Goal: Communication & Community: Answer question/provide support

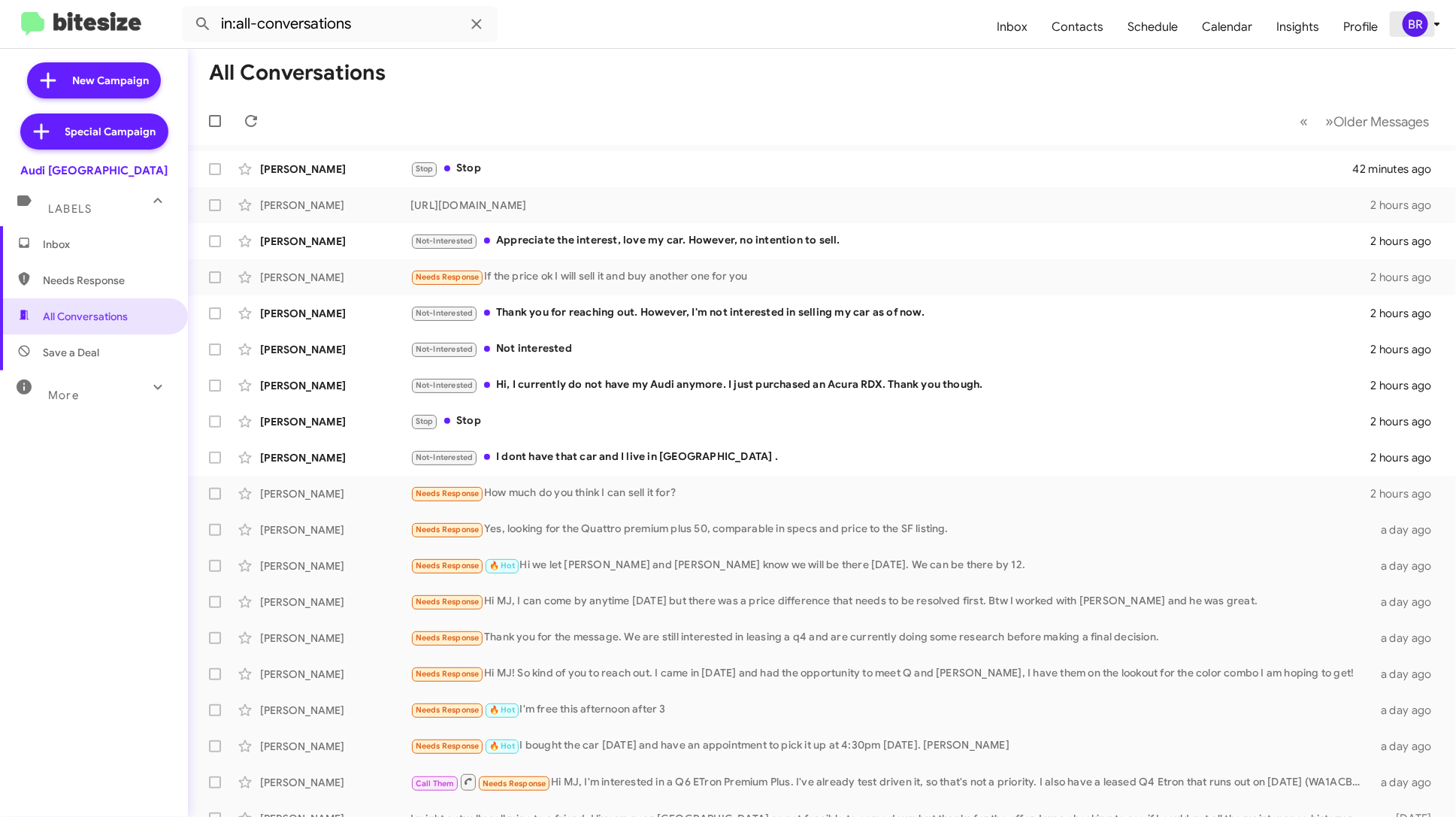
click at [1417, 24] on div "BR" at bounding box center [1415, 24] width 25 height 25
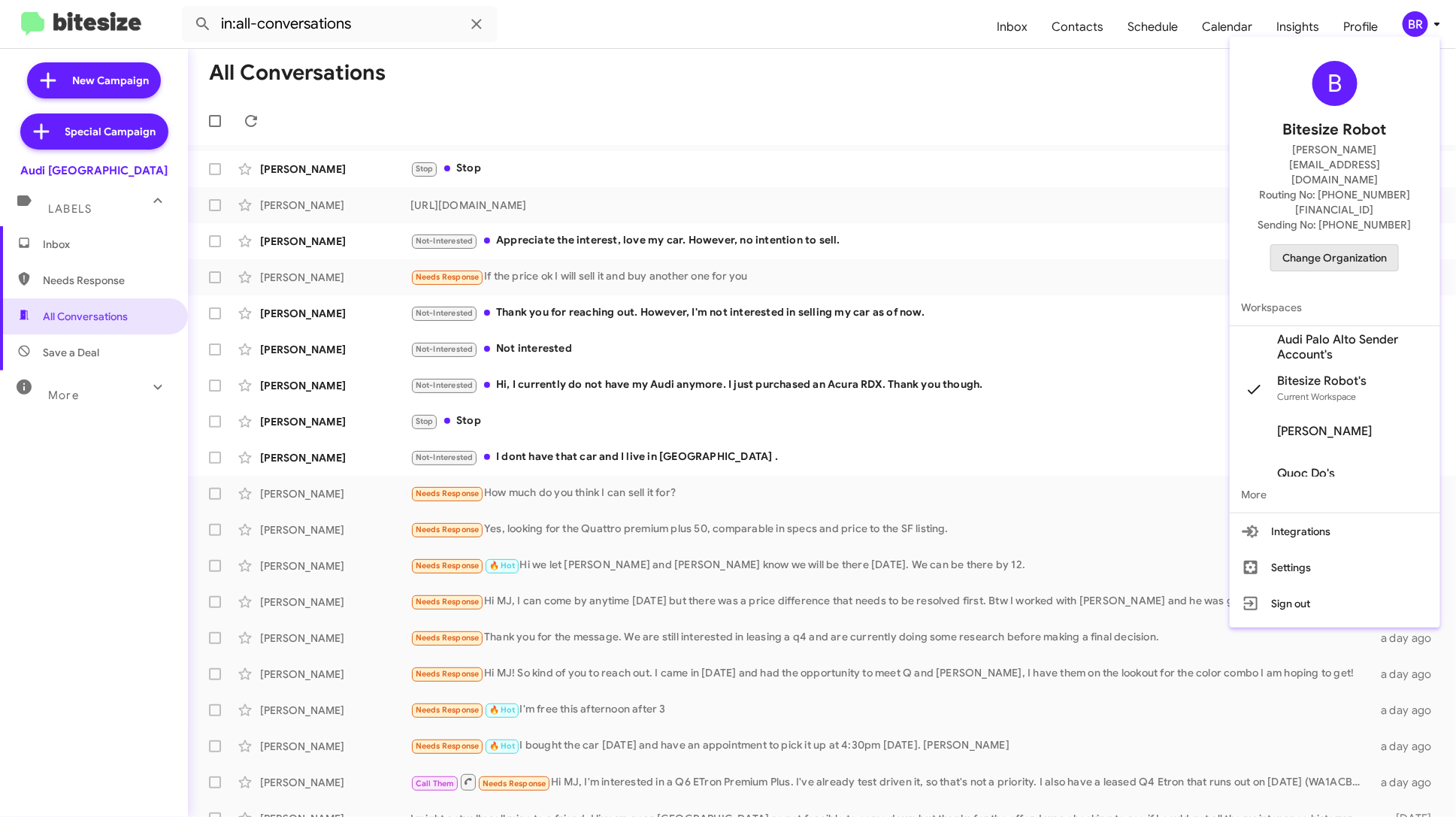
click at [1357, 245] on span "Change Organization" at bounding box center [1334, 257] width 104 height 25
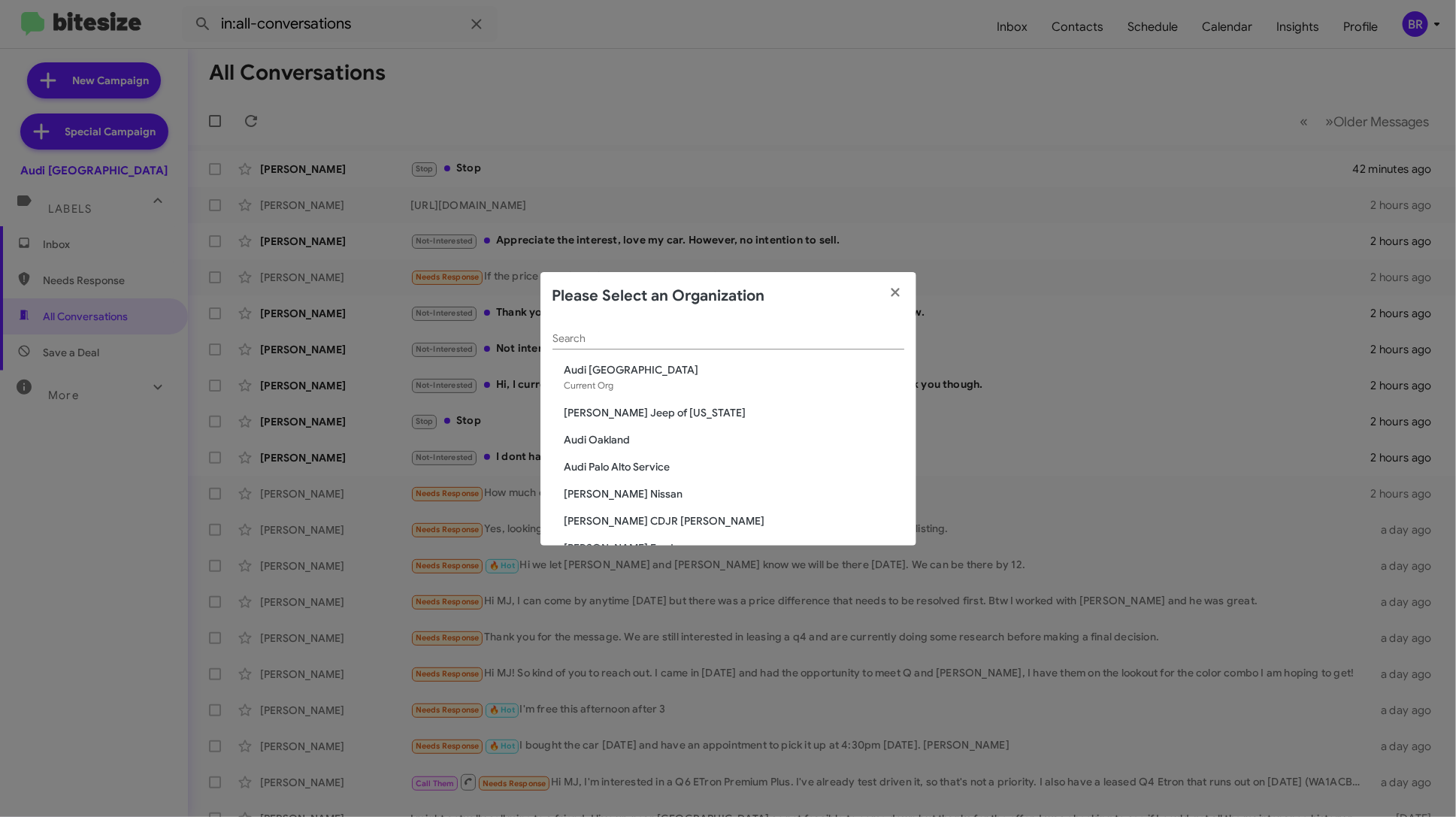
click at [684, 339] on input "Search" at bounding box center [728, 339] width 352 height 12
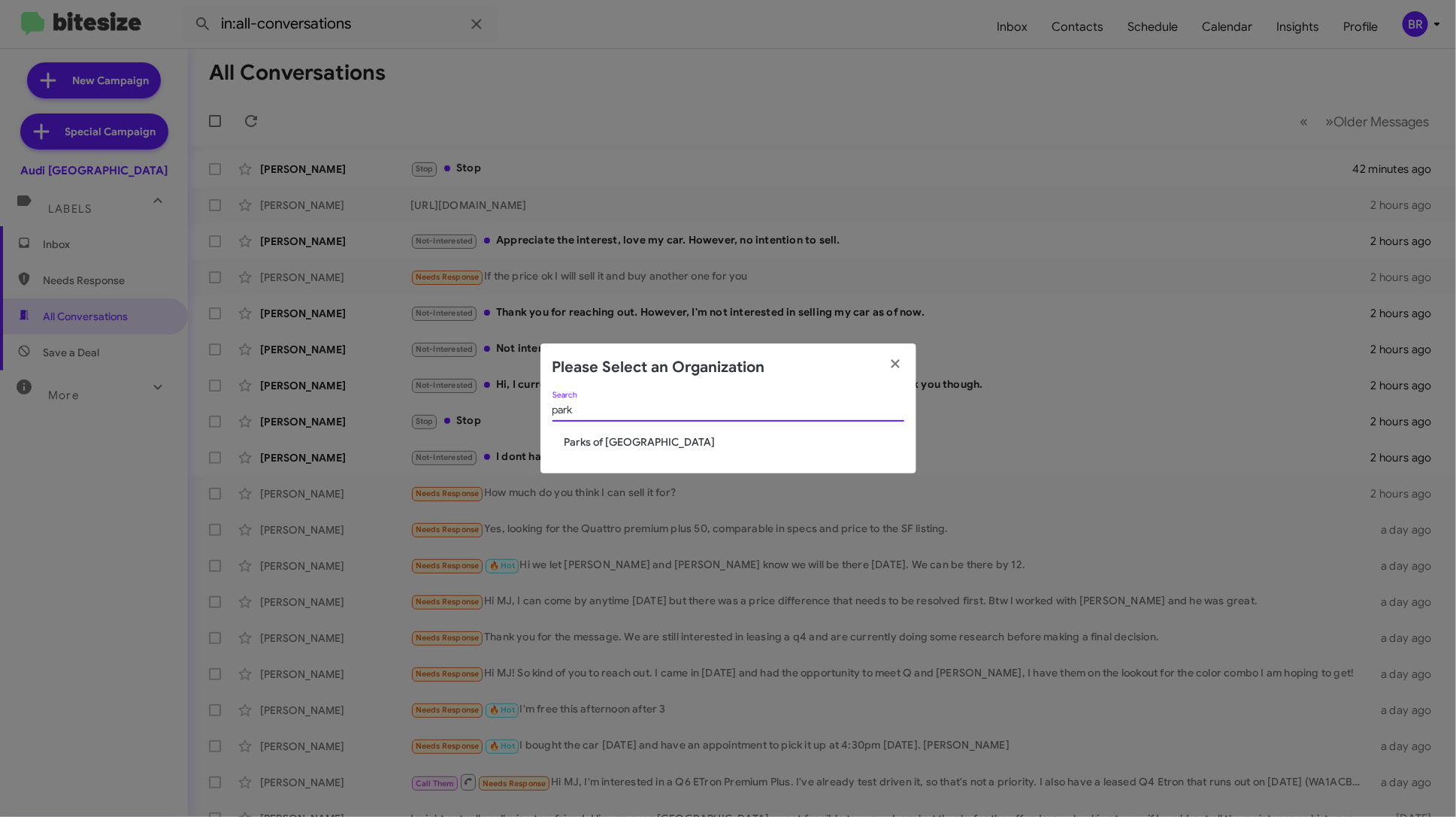
type input "park"
click at [653, 447] on span "Parks of [GEOGRAPHIC_DATA]" at bounding box center [734, 442] width 340 height 15
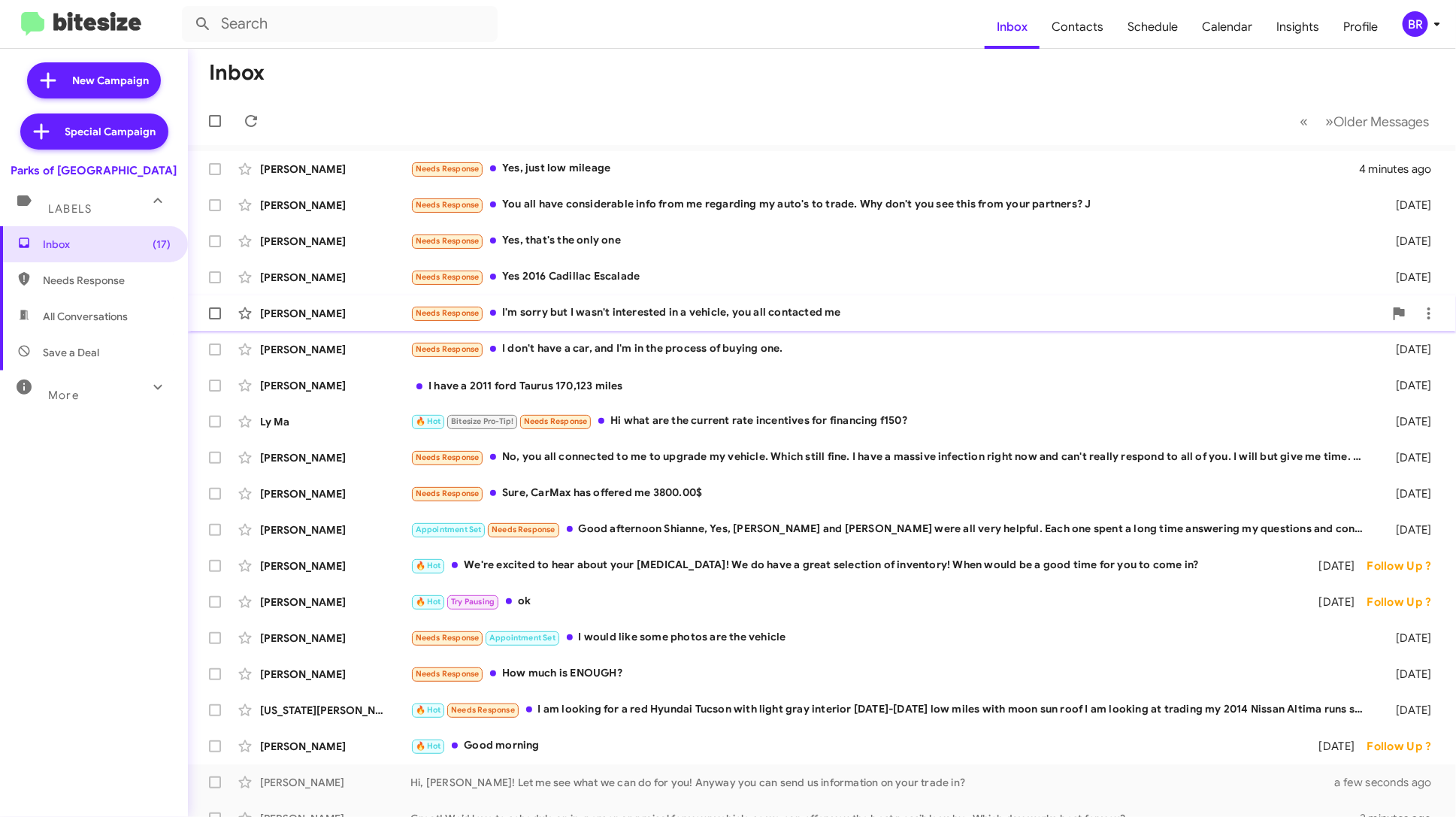
click at [878, 314] on div "Needs Response I'm sorry but I wasn't interested in a vehicle, you all contacte…" at bounding box center [897, 313] width 974 height 18
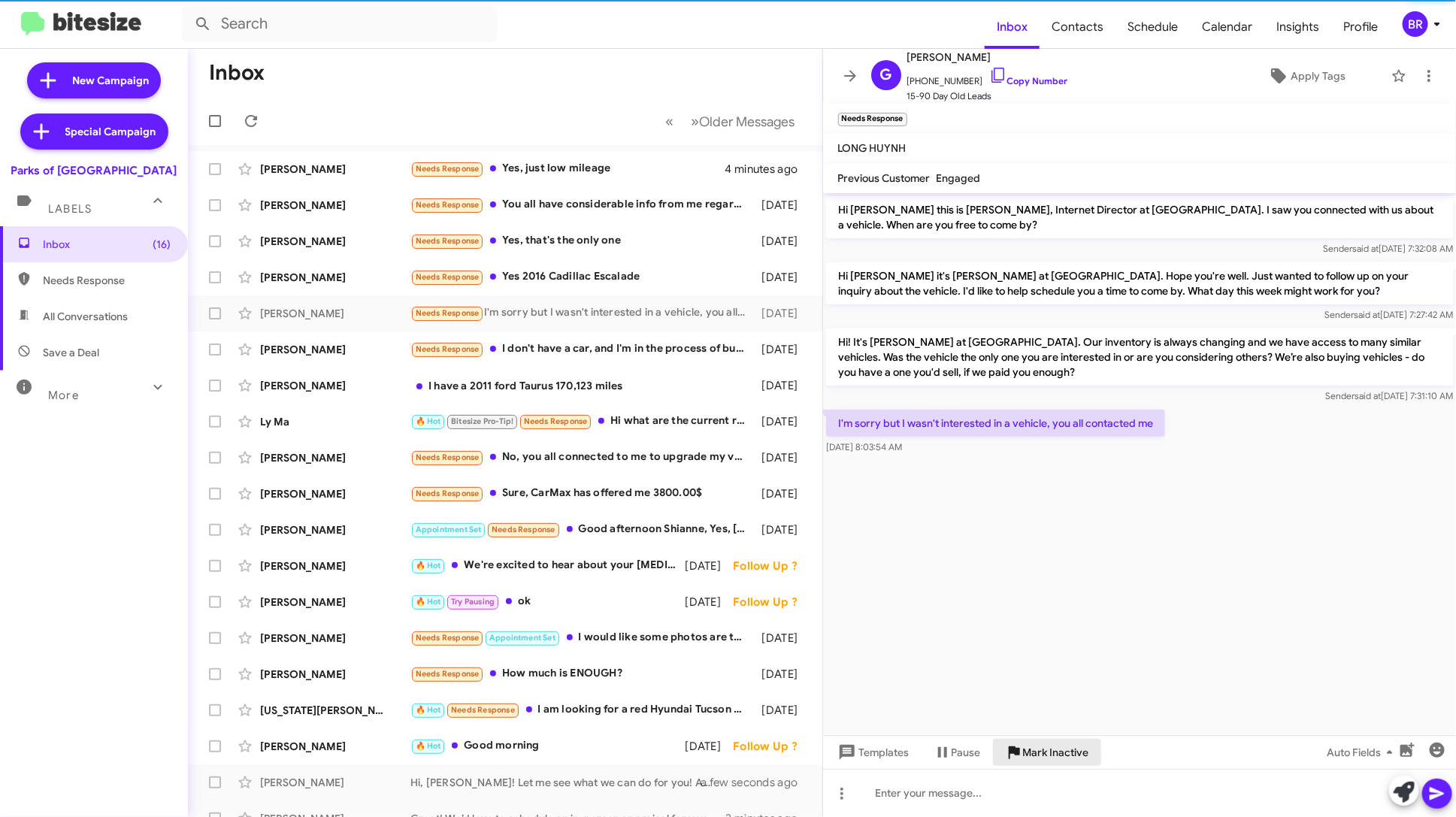
click at [1053, 753] on span "Mark Inactive" at bounding box center [1056, 753] width 66 height 27
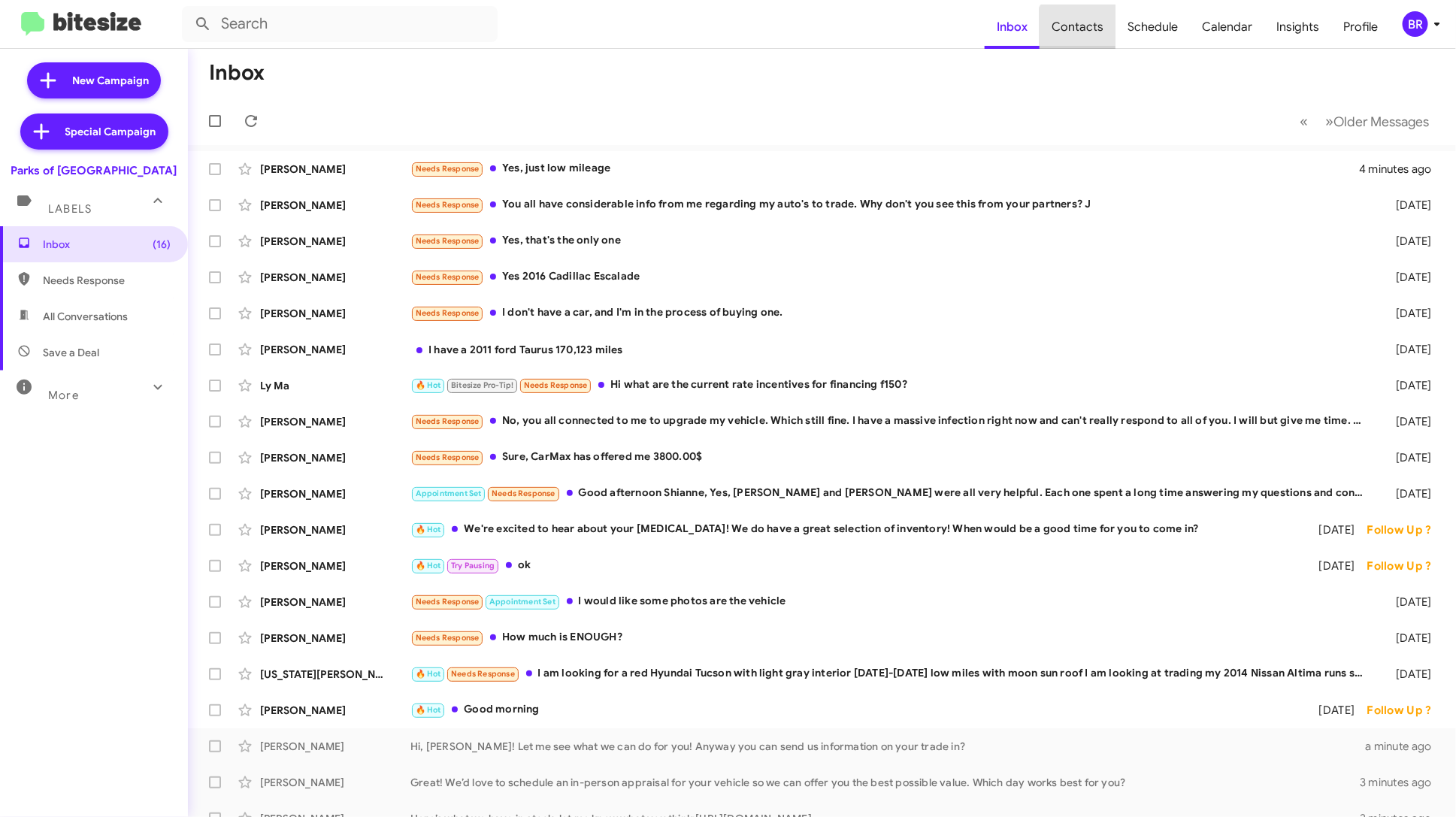
click at [1098, 40] on span "Contacts" at bounding box center [1078, 26] width 76 height 44
type input "in:groups"
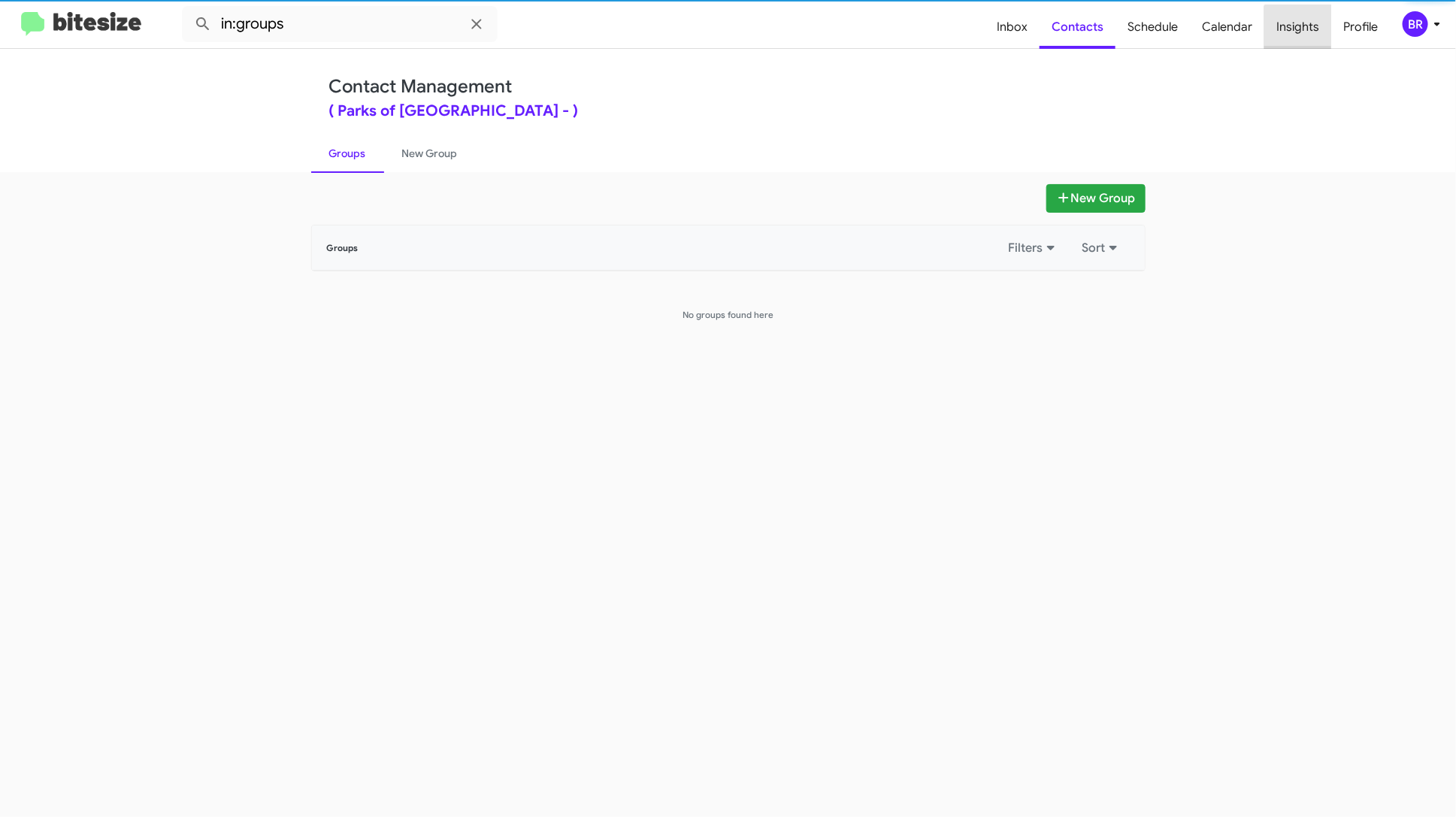
click at [1300, 31] on span "Insights" at bounding box center [1297, 26] width 67 height 44
